Goal: Task Accomplishment & Management: Use online tool/utility

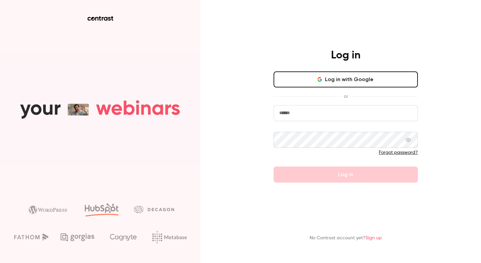
click at [343, 78] on button "Log in with Google" at bounding box center [346, 80] width 144 height 16
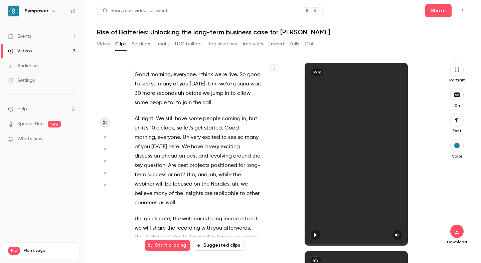
click at [36, 38] on link "Events 1" at bounding box center [42, 36] width 84 height 15
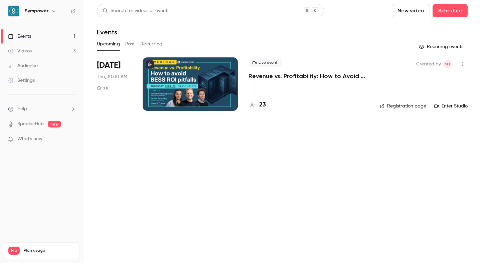
click at [300, 76] on p "Revenue vs. Profitability: How to Avoid [PERSON_NAME] ROI Pitfalls" at bounding box center [309, 76] width 121 height 8
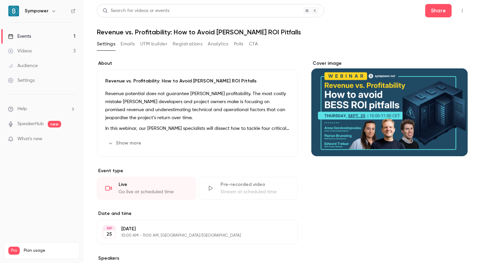
click at [160, 48] on button "UTM builder" at bounding box center [153, 44] width 27 height 11
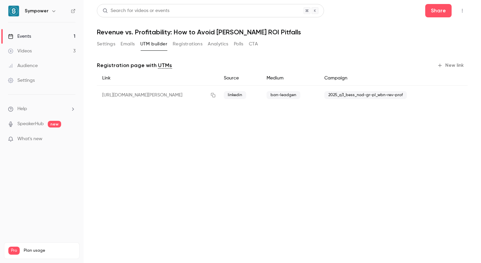
click at [457, 64] on button "New link" at bounding box center [451, 65] width 33 height 11
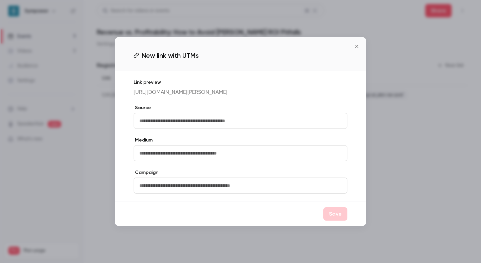
click at [361, 43] on button "Close" at bounding box center [356, 46] width 13 height 13
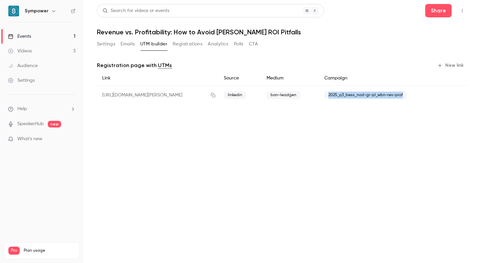
drag, startPoint x: 406, startPoint y: 96, endPoint x: 323, endPoint y: 95, distance: 82.9
click at [323, 95] on div "2025_q3_bess_nod-gr-pl_wbn-rev-prof" at bounding box center [379, 95] width 121 height 19
copy span "2025_q3_bess_nod-gr-pl_wbn-rev-prof"
click at [455, 62] on button "New link" at bounding box center [451, 65] width 33 height 11
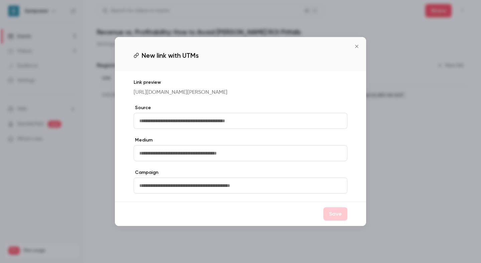
click at [162, 190] on input "text" at bounding box center [241, 186] width 214 height 16
paste input "**********"
type input "**********"
click at [157, 122] on input "text" at bounding box center [241, 121] width 214 height 16
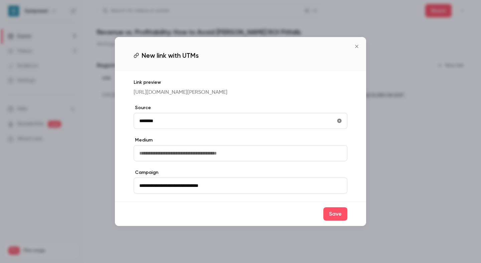
type input "********"
click at [147, 160] on input "text" at bounding box center [241, 153] width 214 height 16
type input "*"
type input "*******"
click at [338, 220] on button "Save" at bounding box center [336, 214] width 24 height 13
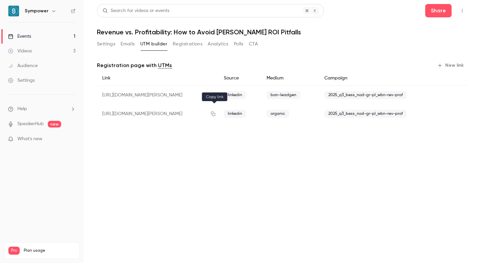
click at [214, 114] on icon "button" at bounding box center [213, 114] width 5 height 5
click at [57, 37] on link "Events 1" at bounding box center [42, 36] width 84 height 15
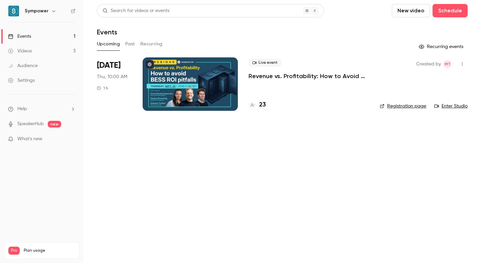
click at [270, 77] on p "Revenue vs. Profitability: How to Avoid [PERSON_NAME] ROI Pitfalls" at bounding box center [309, 76] width 121 height 8
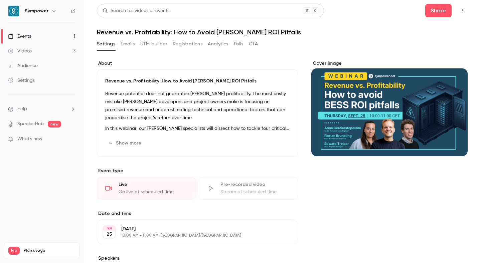
click at [22, 13] on div "Sympower" at bounding box center [42, 10] width 68 height 11
click at [34, 13] on h6 "Sympower" at bounding box center [37, 11] width 24 height 7
click at [1, 14] on nav "Sympower Events 1 Videos 3 Audience Settings Help SpeakerHub new What's new Pro…" at bounding box center [42, 131] width 84 height 263
click at [12, 12] on img at bounding box center [13, 11] width 11 height 11
click at [28, 14] on h6 "Sympower" at bounding box center [37, 11] width 24 height 7
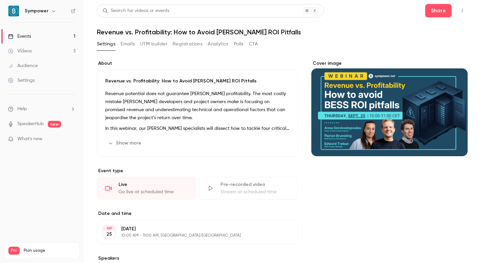
click at [19, 12] on div at bounding box center [13, 10] width 11 height 11
click at [29, 34] on div "Events" at bounding box center [19, 36] width 23 height 7
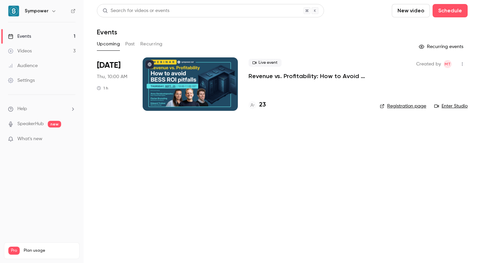
click at [272, 69] on div "Live event Revenue vs. Profitability: How to Avoid [PERSON_NAME] ROI Pitfalls" at bounding box center [309, 69] width 121 height 21
click at [272, 79] on p "Revenue vs. Profitability: How to Avoid [PERSON_NAME] ROI Pitfalls" at bounding box center [309, 76] width 121 height 8
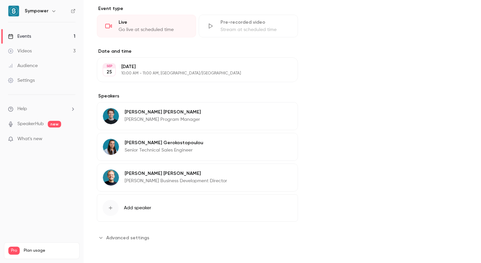
scroll to position [2, 0]
